Goal: Task Accomplishment & Management: Use online tool/utility

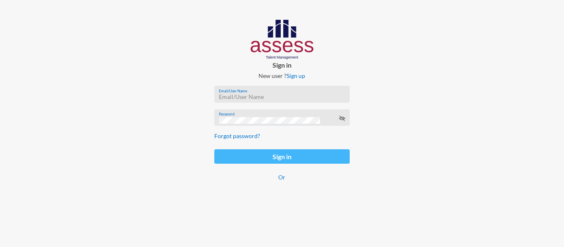
type input "[EMAIL_ADDRESS][PERSON_NAME][DOMAIN_NAME]"
click at [267, 156] on button "Sign in" at bounding box center [281, 156] width 135 height 14
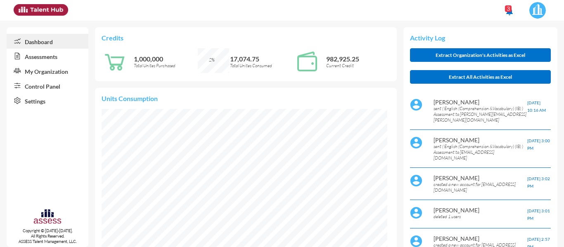
scroll to position [64, 136]
click at [52, 91] on link "Control Panel" at bounding box center [48, 85] width 82 height 15
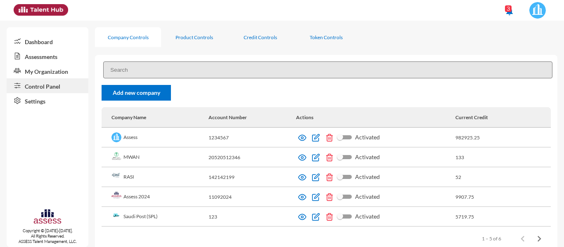
scroll to position [17, 0]
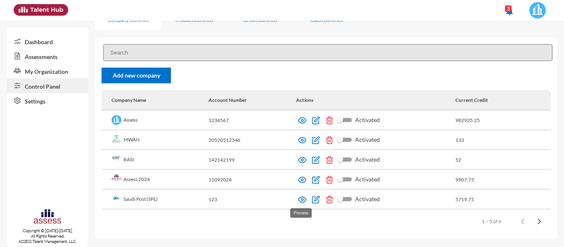
click at [300, 200] on img at bounding box center [302, 200] width 8 height 8
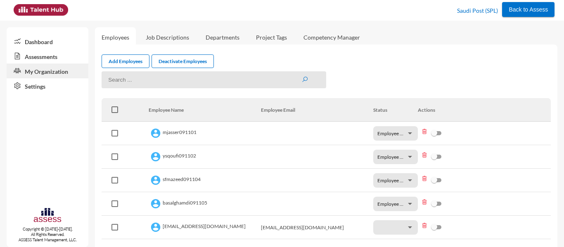
click at [52, 57] on link "Assessments" at bounding box center [48, 56] width 82 height 15
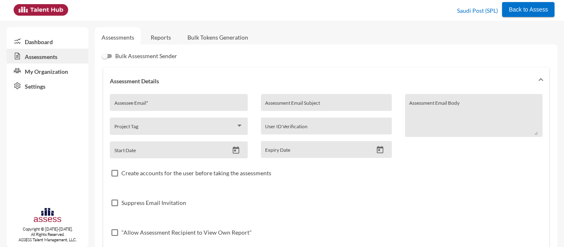
click at [166, 47] on link "Reports" at bounding box center [160, 37] width 33 height 20
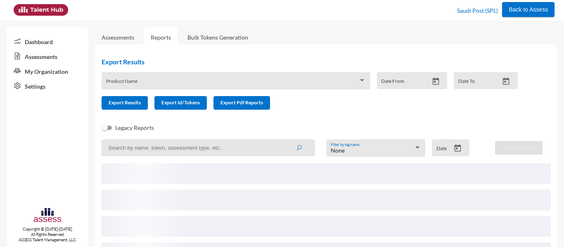
click at [243, 80] on div "Product Name" at bounding box center [236, 83] width 260 height 13
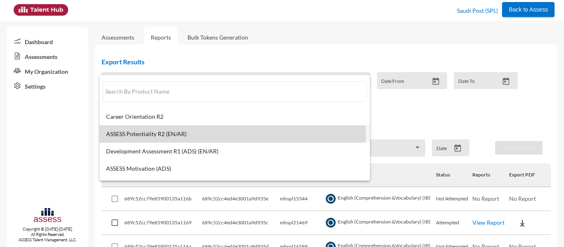
click at [197, 133] on span "ASSESS Potentiality R2 (EN/AR)" at bounding box center [234, 134] width 257 height 7
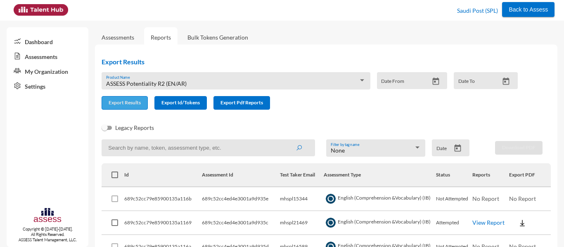
click at [136, 105] on span "Export Results" at bounding box center [125, 102] width 32 height 6
click at [171, 79] on div "ASSESS Potentiality R2 (EN/AR) Product Name" at bounding box center [236, 83] width 260 height 13
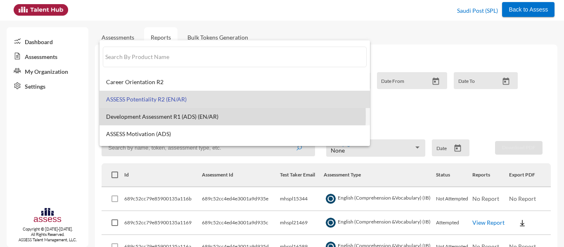
click at [174, 116] on span "Development Assessment R1 (ADS) (EN/AR)" at bounding box center [234, 117] width 257 height 7
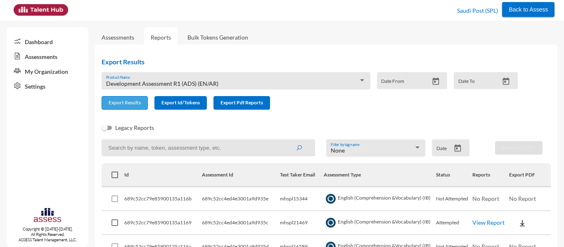
click at [122, 100] on span "Export Results" at bounding box center [125, 102] width 32 height 6
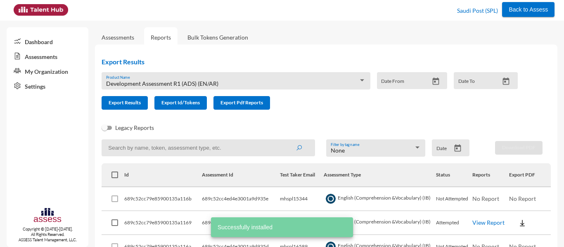
click at [140, 88] on div "Development Assessment R1 (ADS) (EN/AR) Product Name" at bounding box center [236, 83] width 260 height 13
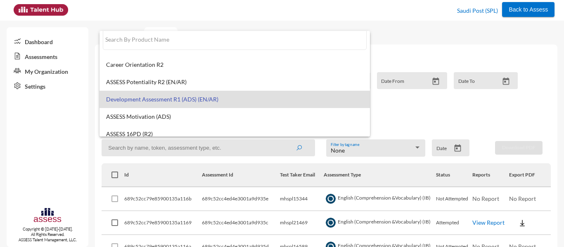
scroll to position [6, 0]
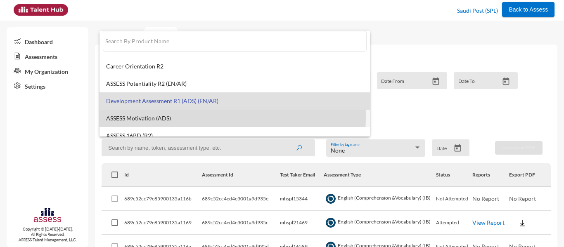
click at [142, 116] on span "ASSESS Motivation (ADS)" at bounding box center [234, 118] width 257 height 7
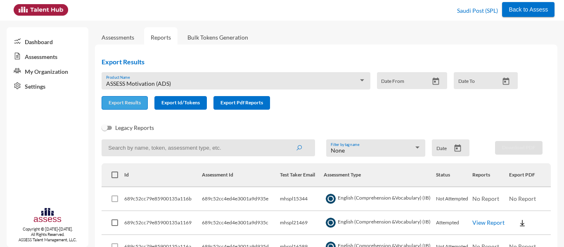
click at [127, 105] on span "Export Results" at bounding box center [125, 102] width 32 height 6
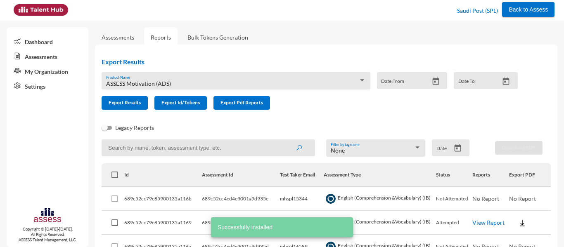
click at [154, 89] on div "ASSESS Motivation (ADS) Product Name" at bounding box center [236, 83] width 260 height 13
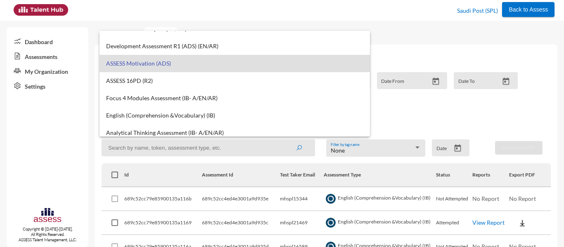
scroll to position [62, 0]
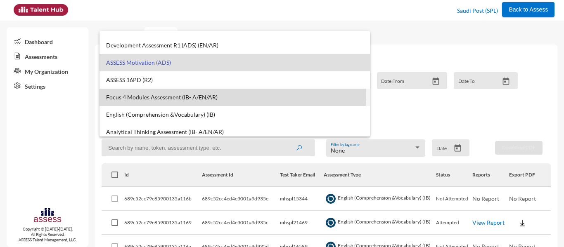
click at [158, 92] on mat-option "Focus 4 Modules Assessment (IB- A/EN/AR)" at bounding box center [234, 97] width 270 height 17
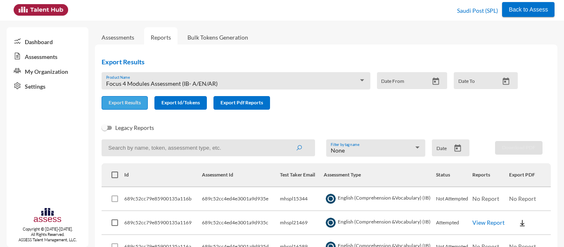
click at [123, 104] on span "Export Results" at bounding box center [125, 102] width 32 height 6
click at [140, 91] on div "Focus 4 Modules Assessment (IB- A/EN/AR) Product Name Date From Date To" at bounding box center [306, 84] width 423 height 24
click at [140, 86] on span "Focus 4 Modules Assessment (IB- A/EN/AR)" at bounding box center [161, 83] width 111 height 7
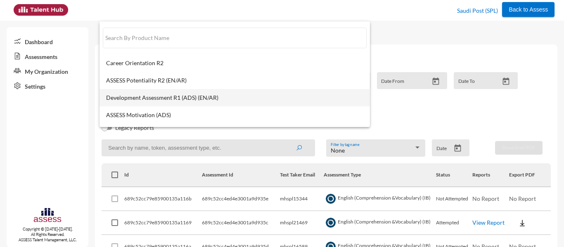
scroll to position [66, 0]
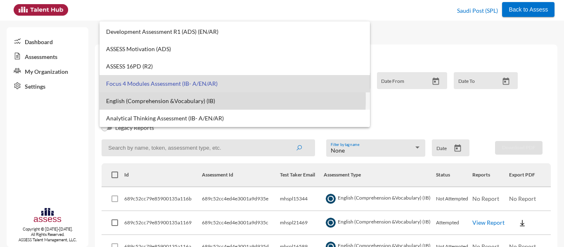
click at [167, 99] on span "English (Comprehension &Vocabulary) (IB)" at bounding box center [234, 101] width 257 height 7
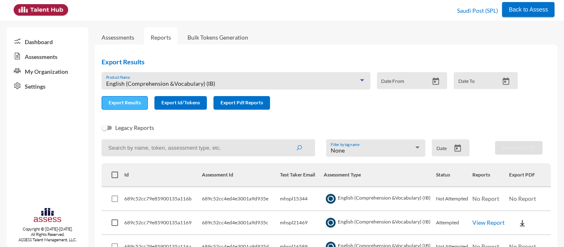
click at [130, 101] on span "Export Results" at bounding box center [125, 102] width 32 height 6
